Goal: Task Accomplishment & Management: Manage account settings

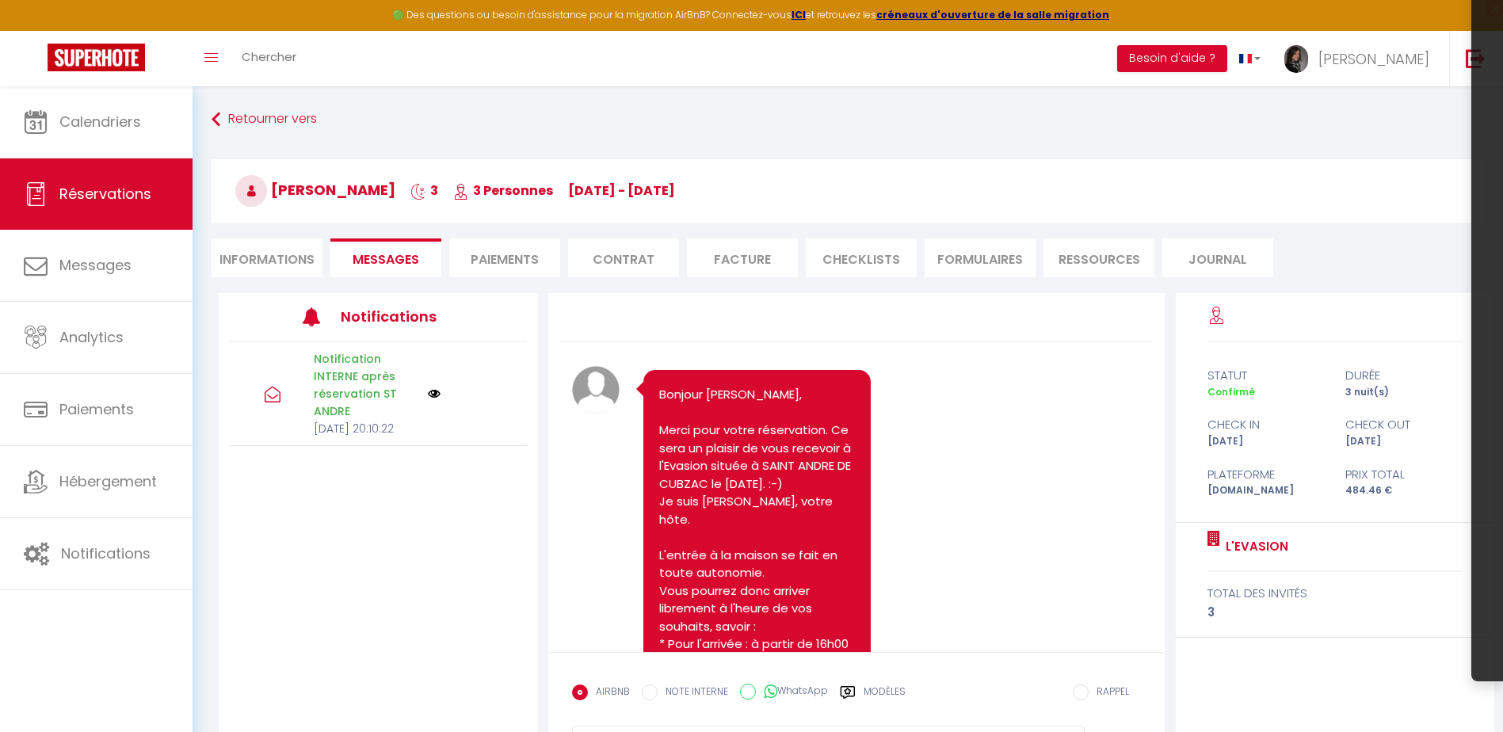
scroll to position [1505, 0]
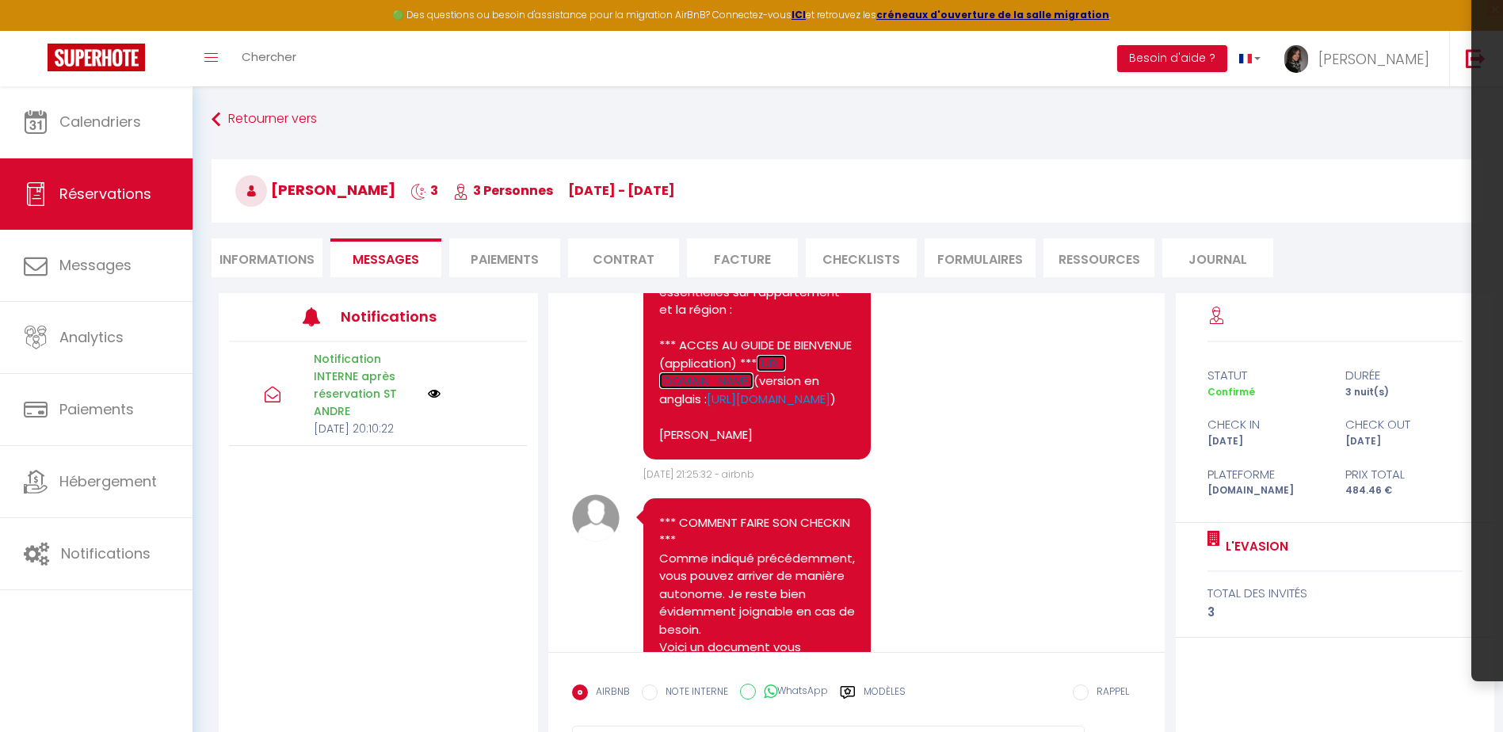
click at [686, 390] on link "[URL][DOMAIN_NAME]" at bounding box center [722, 372] width 127 height 35
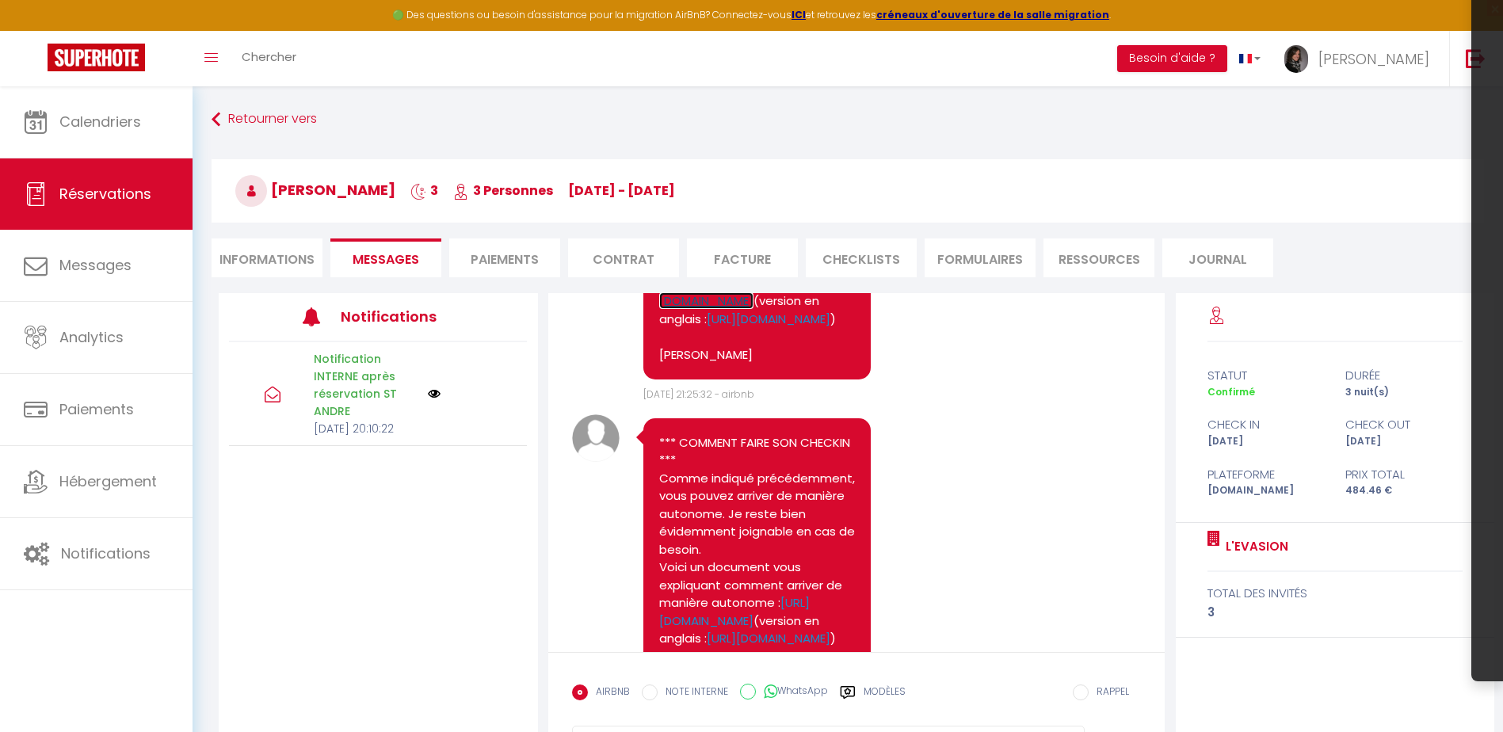
scroll to position [1585, 0]
click at [725, 328] on link "[URL][DOMAIN_NAME]" at bounding box center [769, 319] width 124 height 17
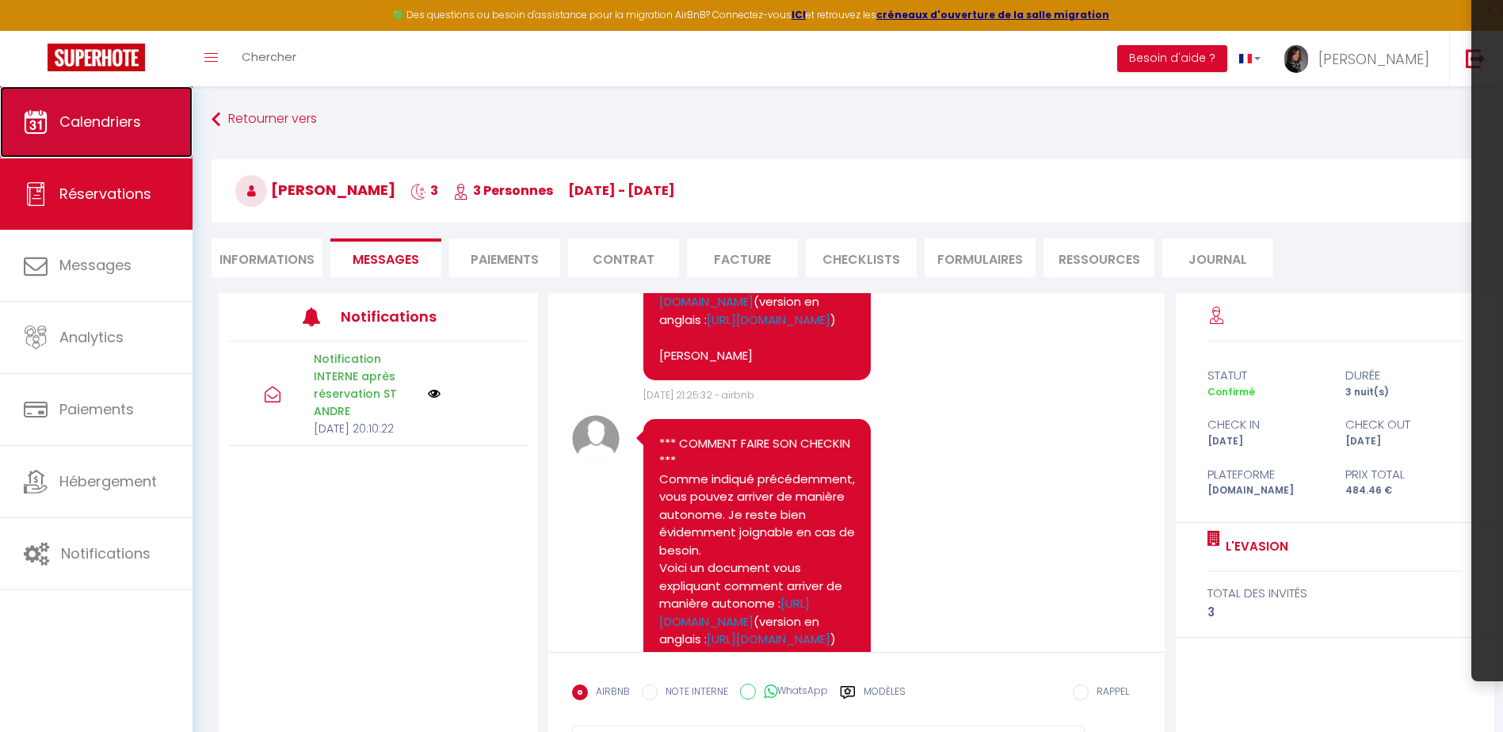
click at [101, 124] on span "Calendriers" at bounding box center [100, 122] width 82 height 20
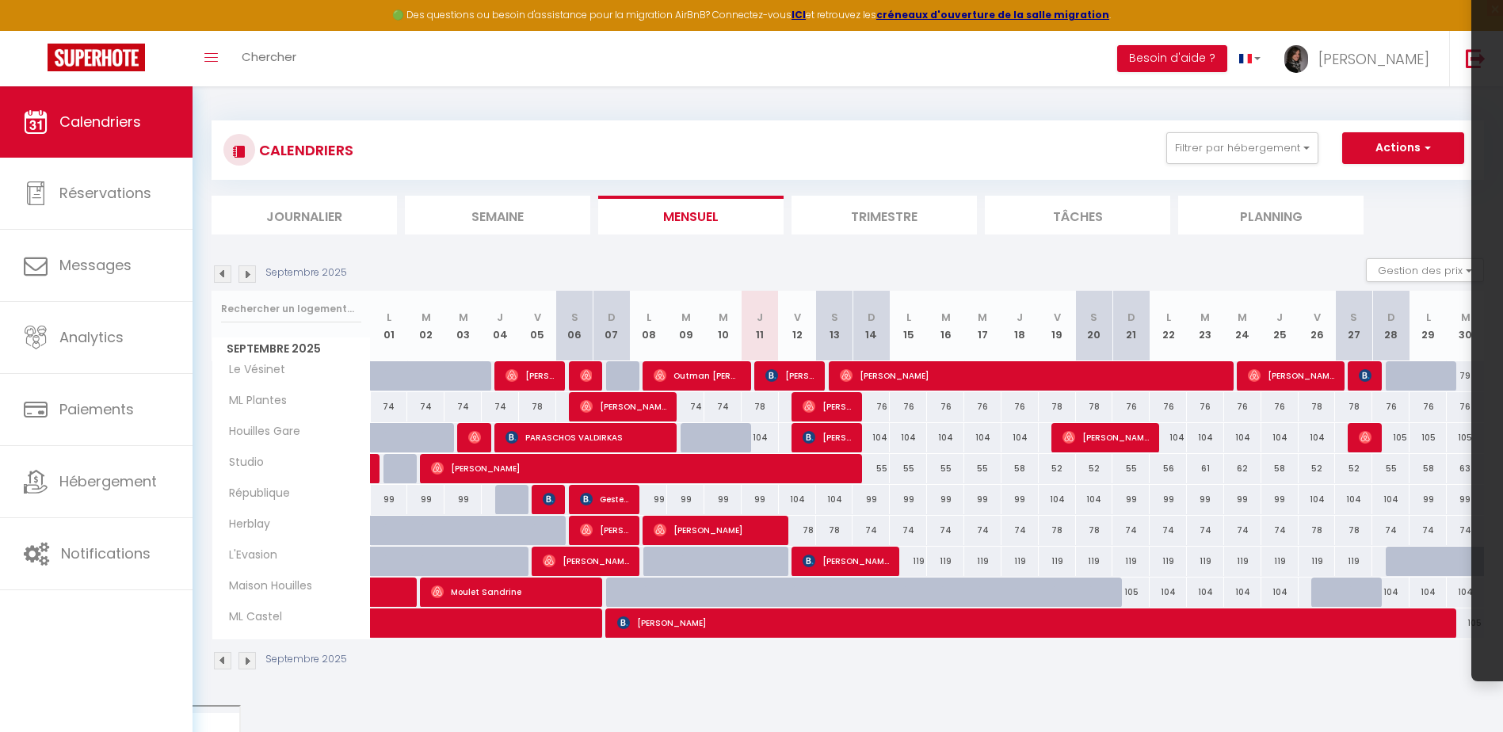
click at [246, 277] on img at bounding box center [246, 273] width 17 height 17
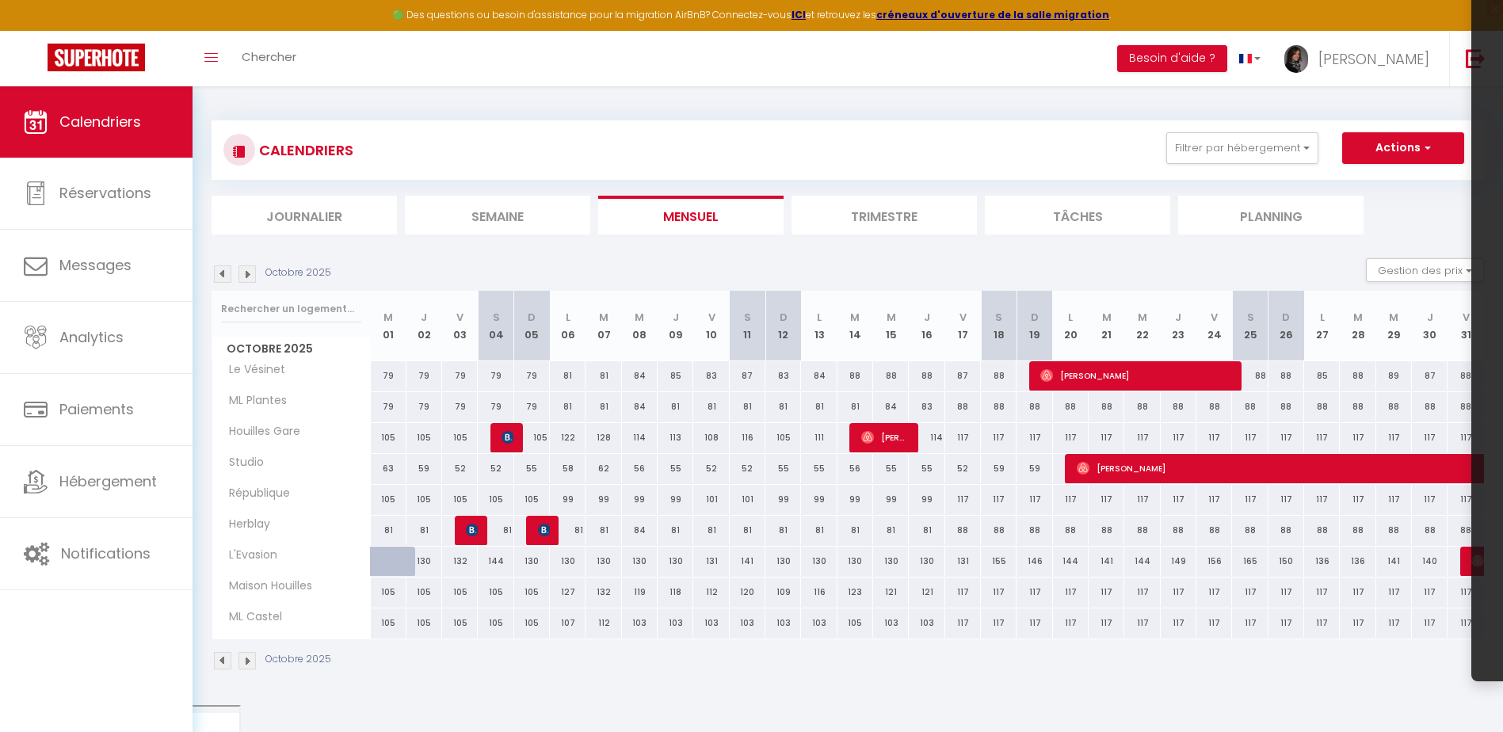
click at [223, 275] on img at bounding box center [222, 273] width 17 height 17
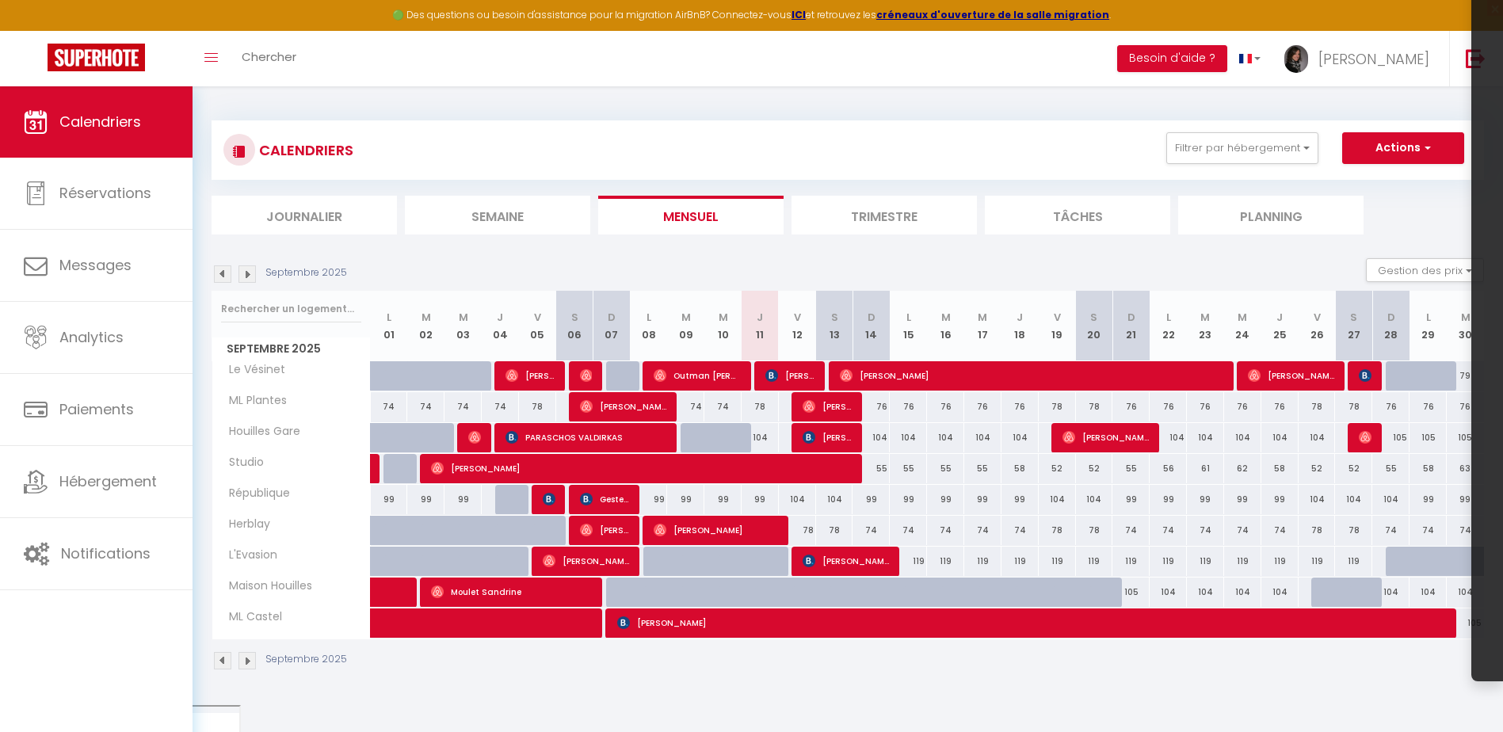
click at [248, 271] on img at bounding box center [246, 273] width 17 height 17
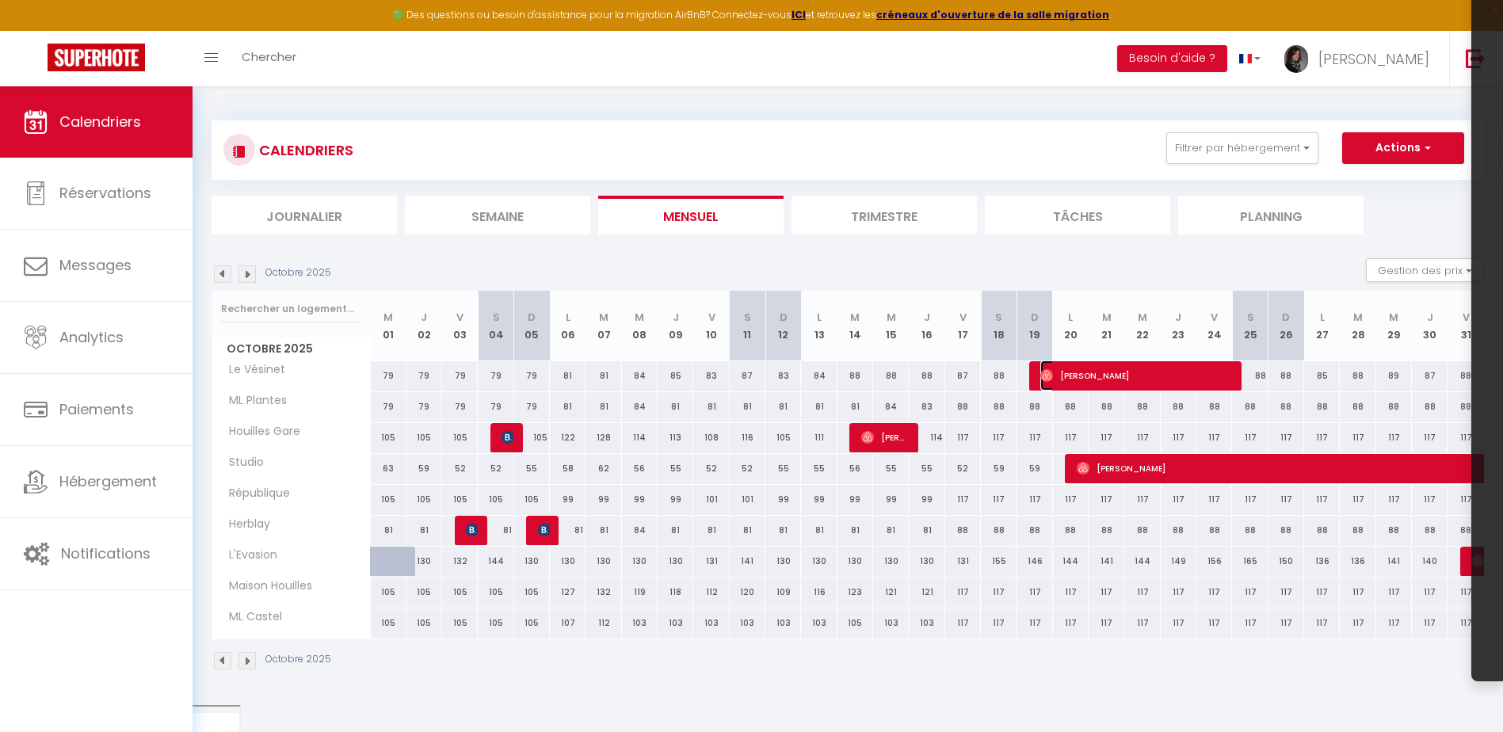
click at [1091, 375] on span "[PERSON_NAME]" at bounding box center [1135, 376] width 190 height 30
select select "OK"
select select "0"
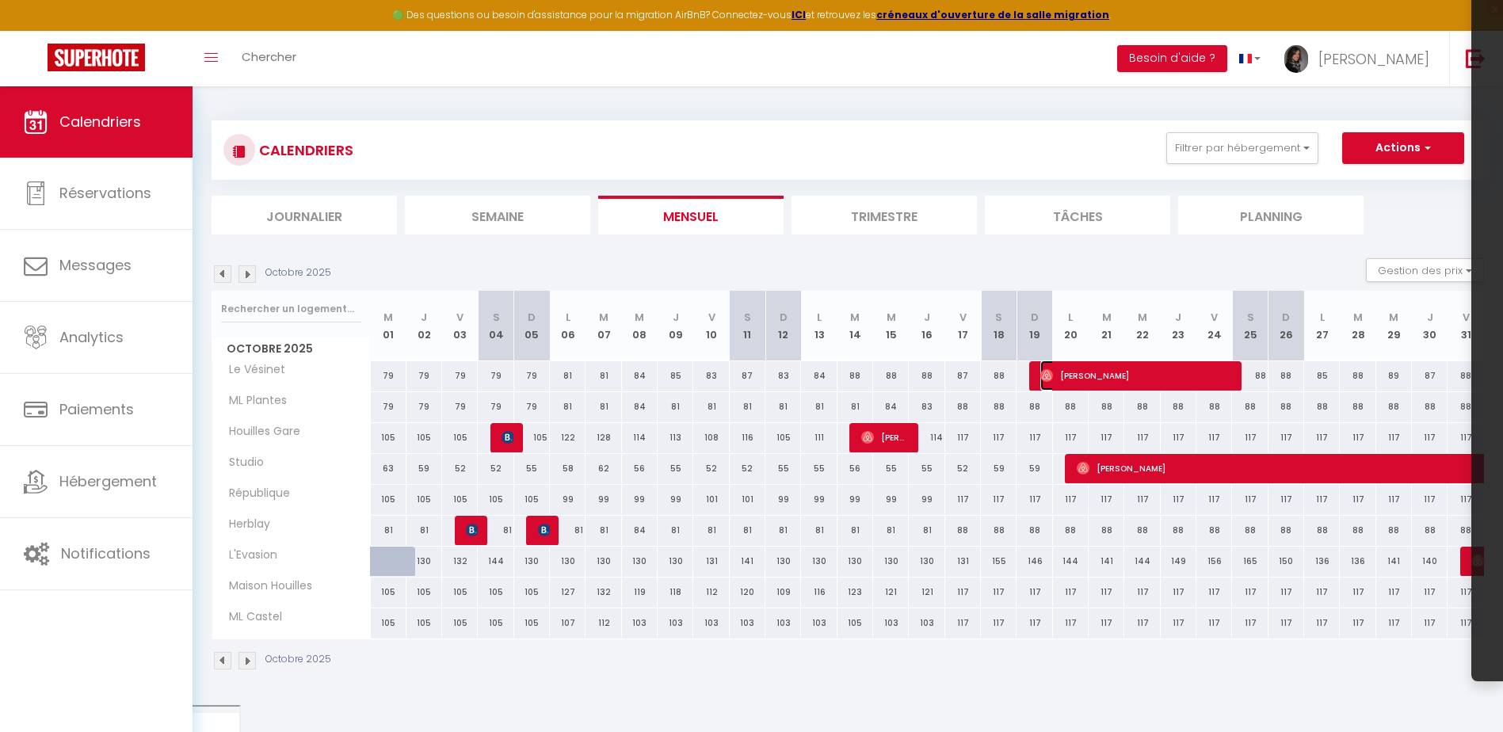
select select "1"
select select
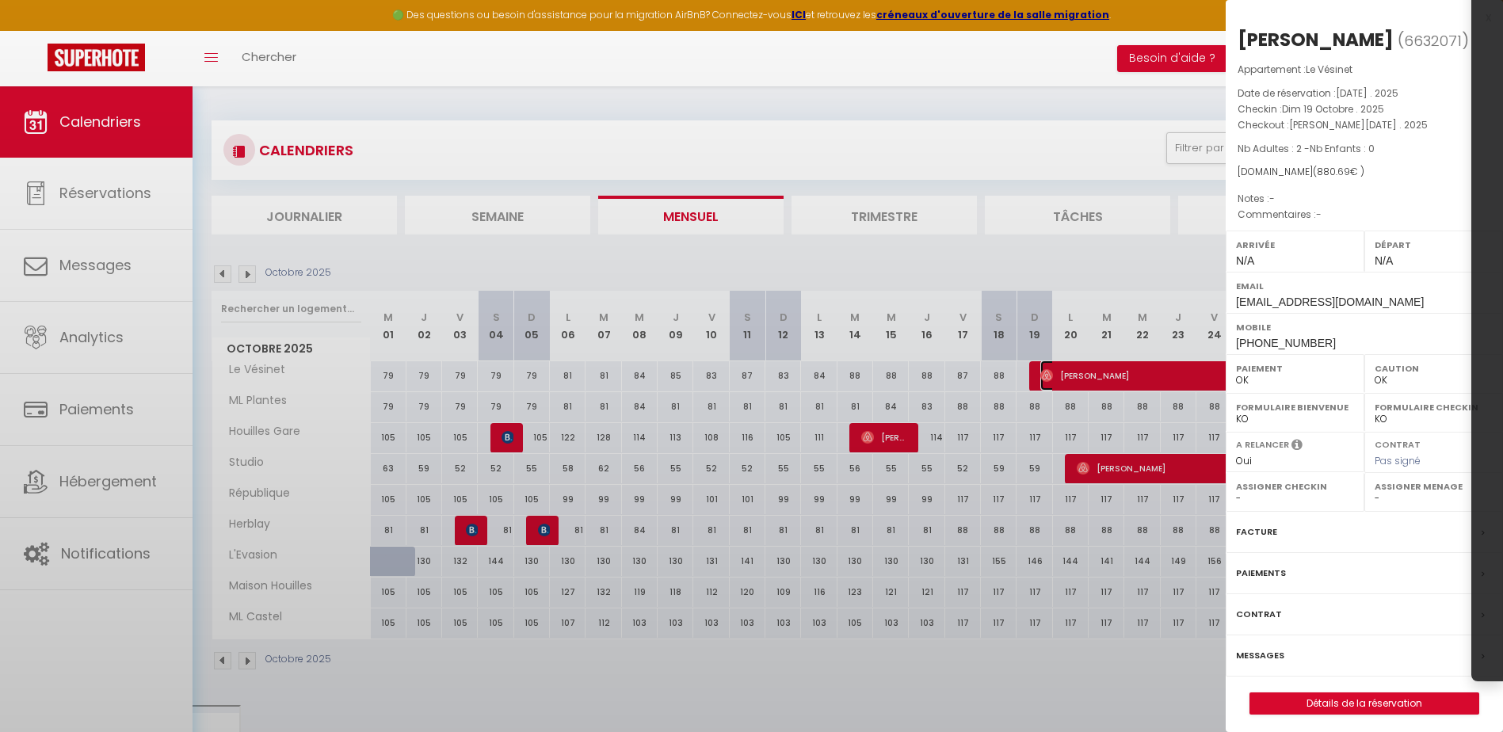
select select "36446"
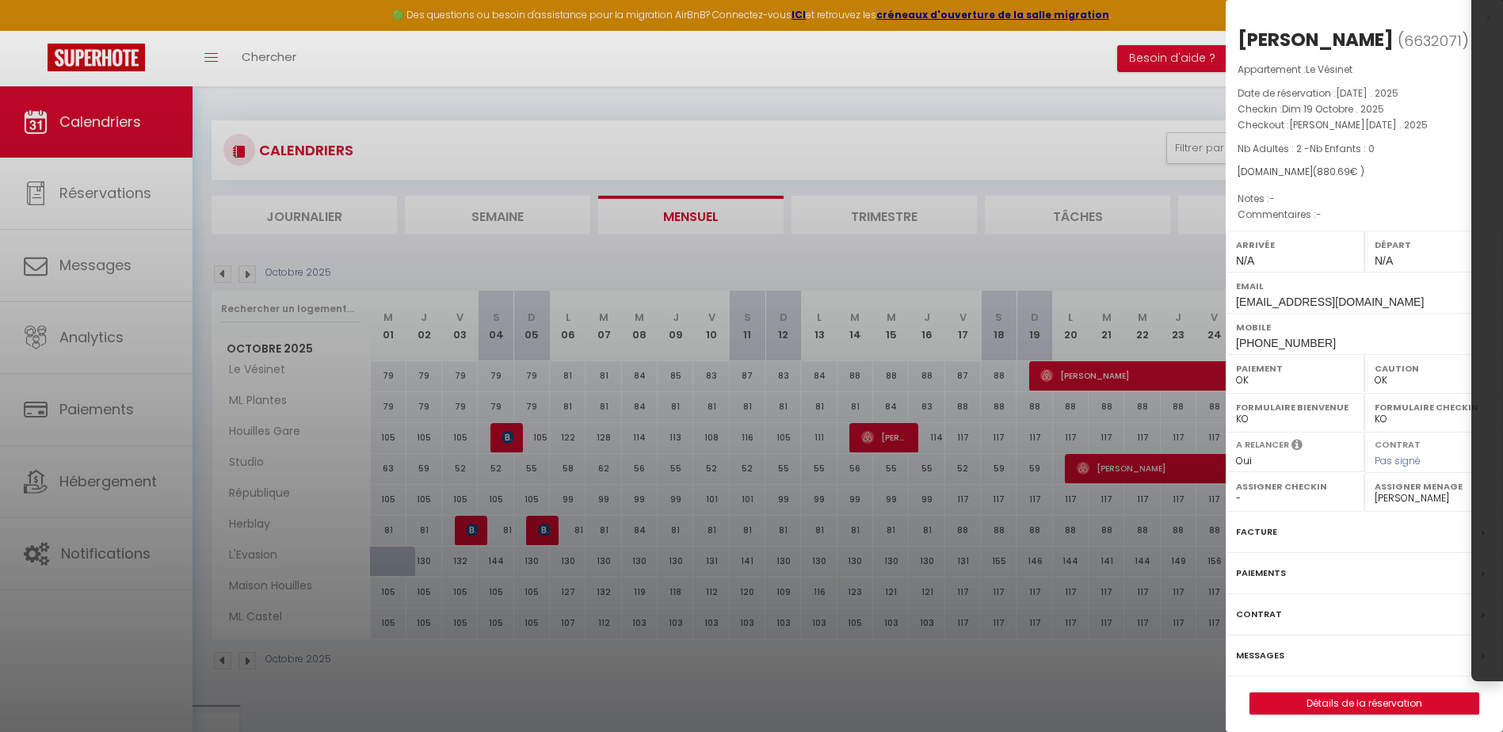
click at [1253, 534] on label "Facture" at bounding box center [1256, 532] width 41 height 17
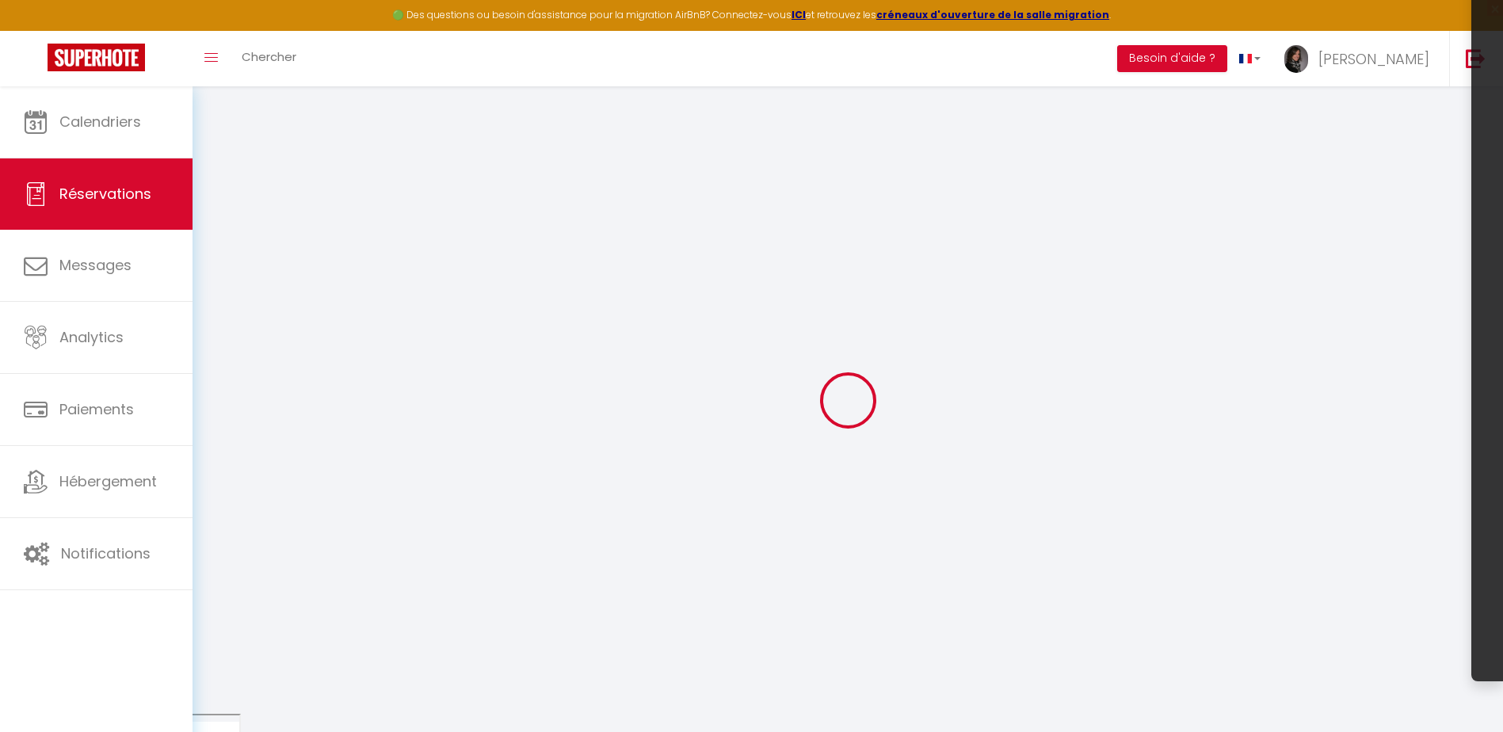
select select "cleaning"
select select "taxes"
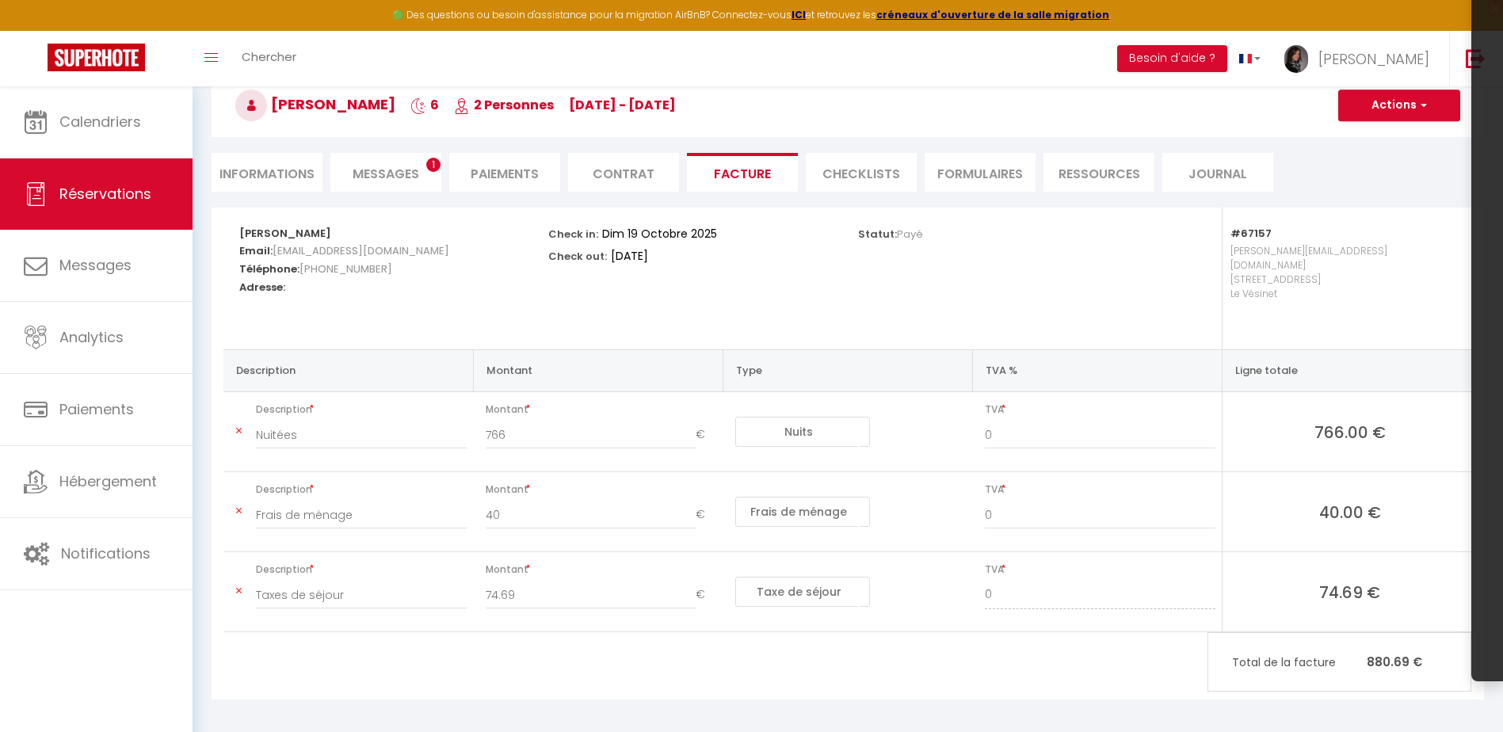
scroll to position [86, 0]
